Goal: Task Accomplishment & Management: Use online tool/utility

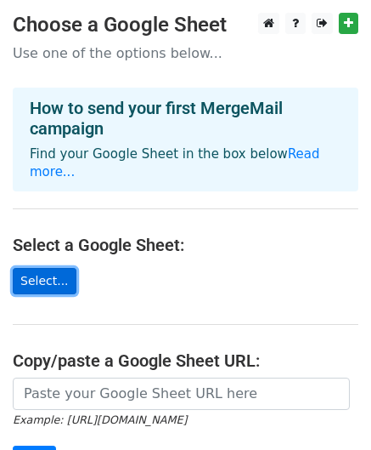
click at [25, 268] on link "Select..." at bounding box center [45, 281] width 64 height 26
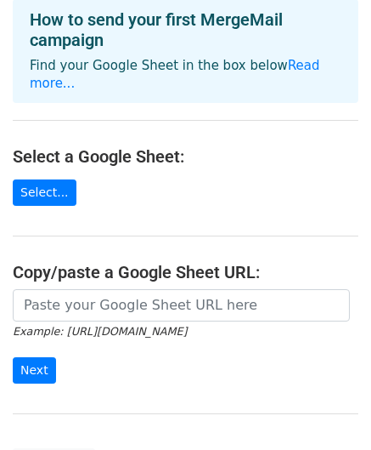
scroll to position [110, 0]
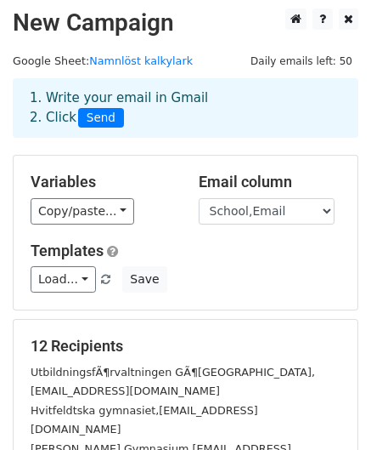
scroll to position [5, 0]
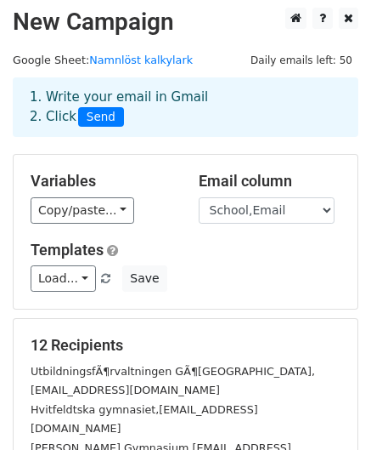
click at [248, 308] on div "Variables Copy/paste... {{School,Email}} Email column School,Email Templates Lo…" at bounding box center [186, 232] width 346 height 156
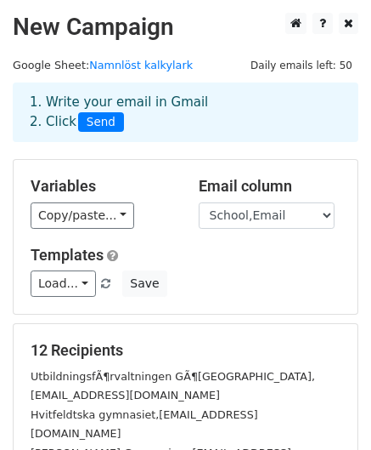
scroll to position [1, 0]
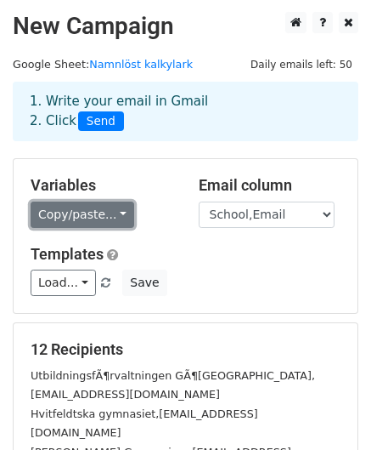
click at [108, 215] on link "Copy/paste..." at bounding box center [83, 214] width 104 height 26
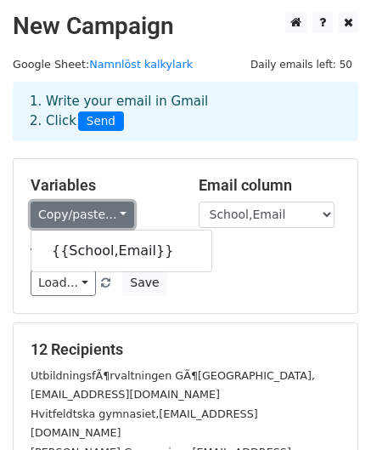
click at [108, 218] on link "Copy/paste..." at bounding box center [83, 214] width 104 height 26
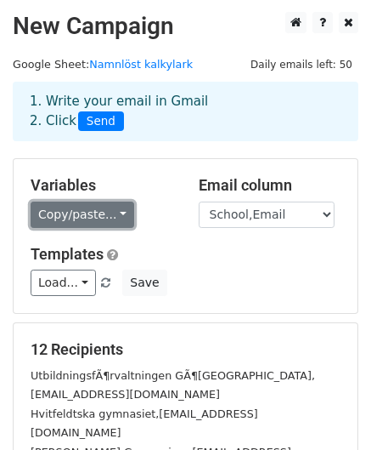
click at [108, 218] on link "Copy/paste..." at bounding box center [83, 214] width 104 height 26
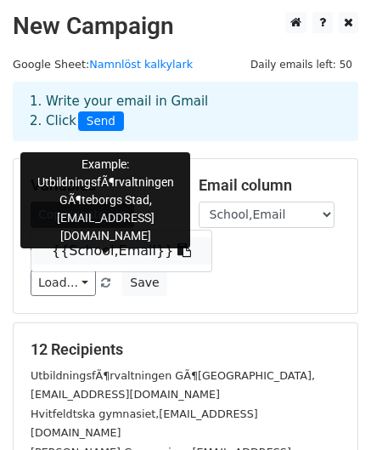
click at [102, 255] on link "{{School,Email}}" at bounding box center [121, 250] width 180 height 27
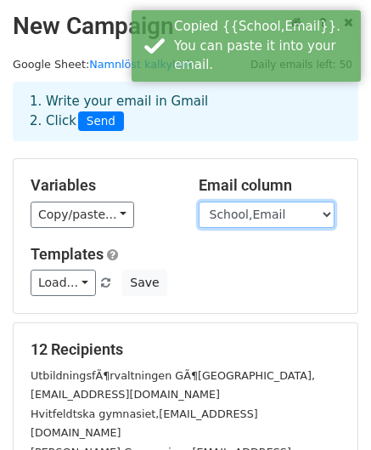
click at [255, 214] on select "School,Email" at bounding box center [267, 214] width 136 height 26
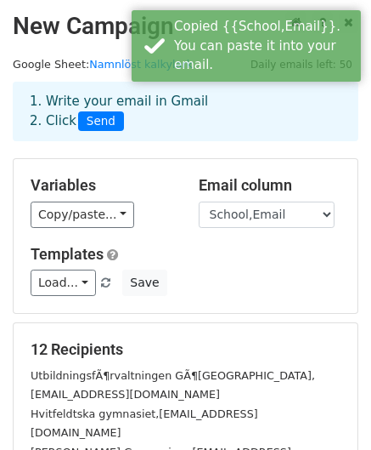
click at [238, 183] on h5 "Email column" at bounding box center [270, 185] width 143 height 19
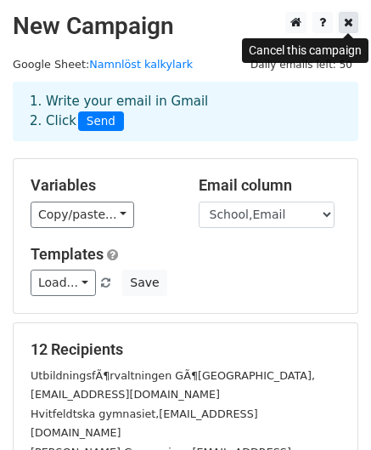
click at [351, 25] on icon at bounding box center [348, 22] width 9 height 12
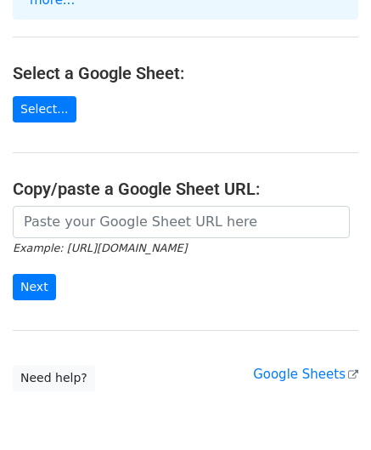
scroll to position [228, 0]
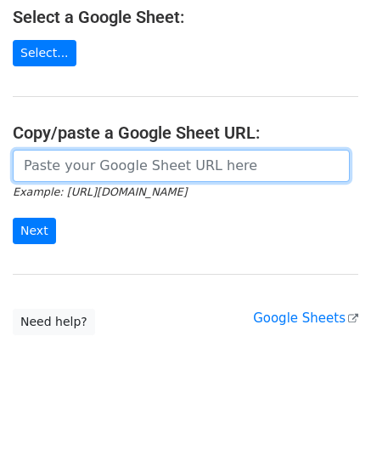
click at [79, 150] on input "url" at bounding box center [181, 166] width 337 height 32
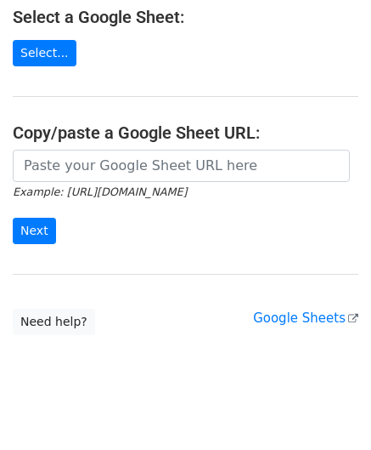
click at [71, 122] on h4 "Copy/paste a Google Sheet URL:" at bounding box center [186, 132] width 346 height 20
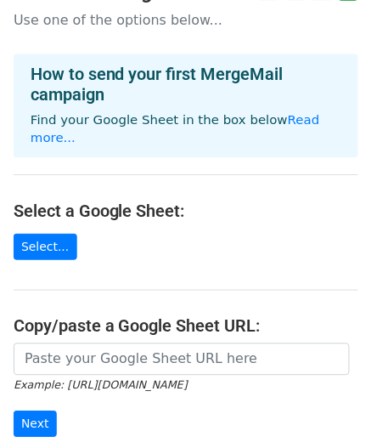
scroll to position [32, 0]
